Goal: Task Accomplishment & Management: Manage account settings

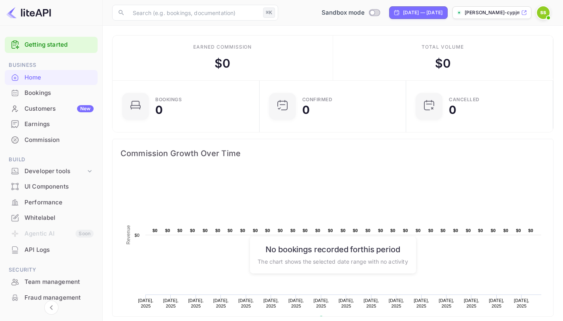
scroll to position [123, 136]
click at [45, 95] on div "Bookings" at bounding box center [59, 93] width 69 height 9
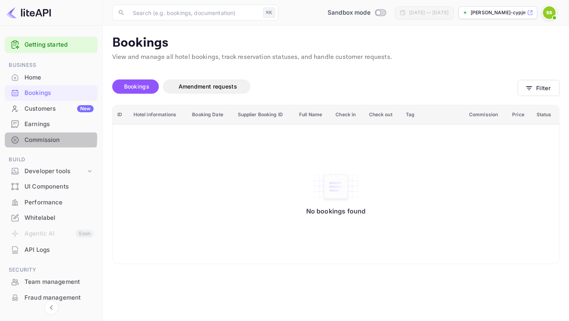
click at [38, 139] on div "Commission" at bounding box center [59, 140] width 69 height 9
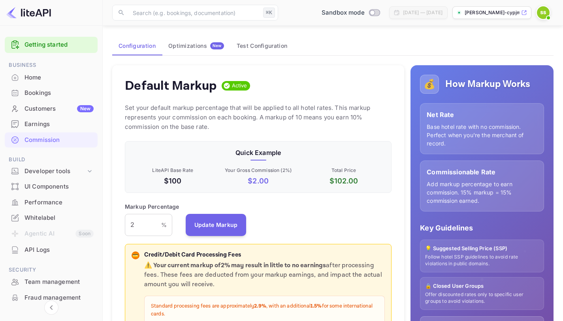
scroll to position [142, 0]
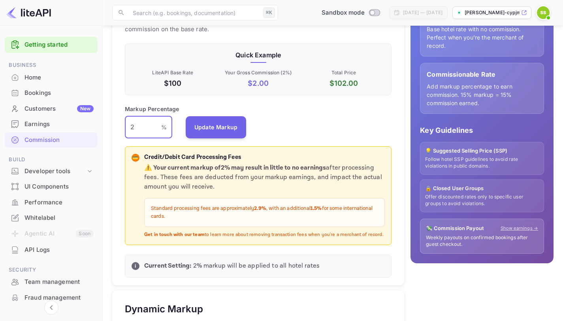
click at [145, 128] on input "2" at bounding box center [143, 127] width 36 height 22
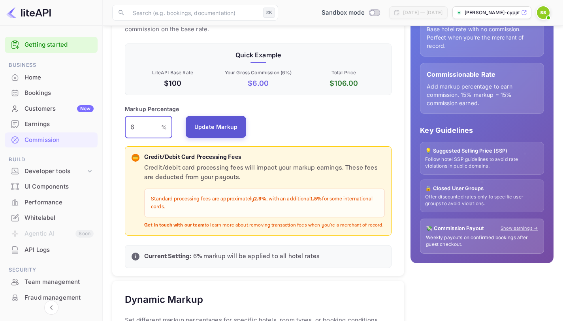
type input "6"
click at [200, 127] on button "Update Markup" at bounding box center [216, 127] width 61 height 22
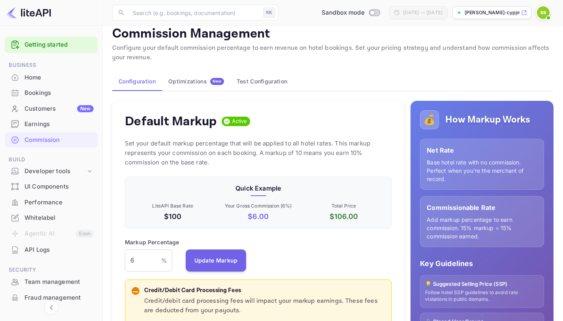
scroll to position [0, 0]
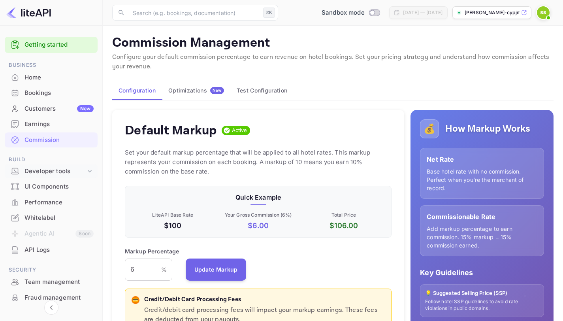
click at [64, 173] on div "Developer tools" at bounding box center [55, 171] width 61 height 9
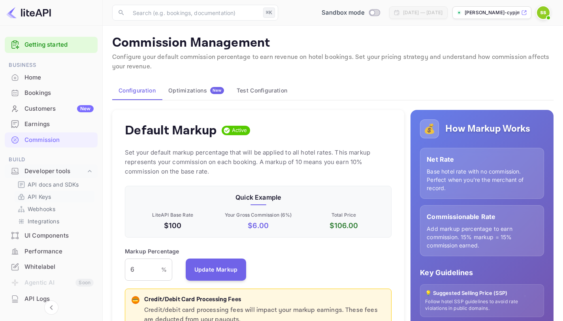
click at [47, 198] on p "API Keys" at bounding box center [39, 196] width 23 height 8
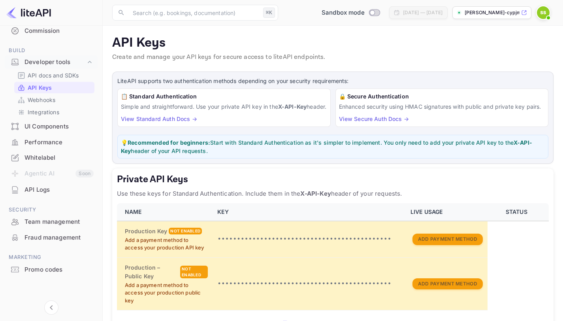
scroll to position [187, 0]
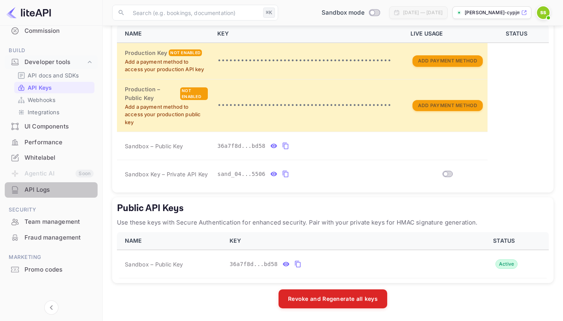
click at [53, 190] on div "API Logs" at bounding box center [59, 189] width 69 height 9
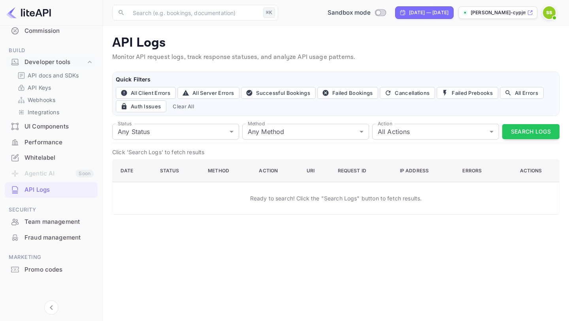
click at [52, 219] on div "Team management" at bounding box center [59, 221] width 69 height 9
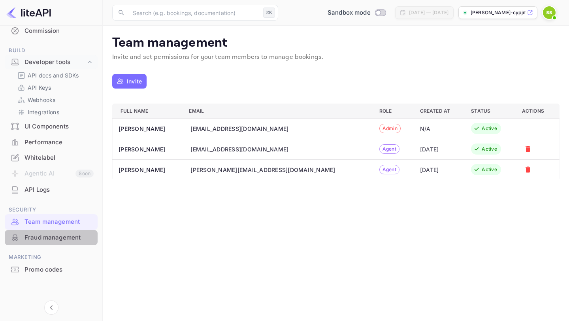
click at [54, 235] on div "Fraud management" at bounding box center [59, 237] width 69 height 9
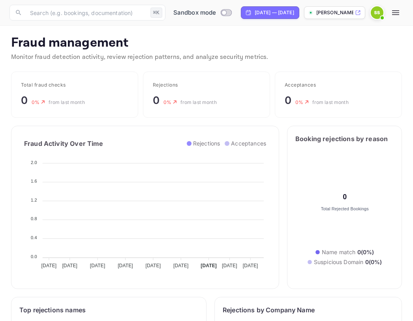
scroll to position [6, 6]
